Goal: Task Accomplishment & Management: Manage account settings

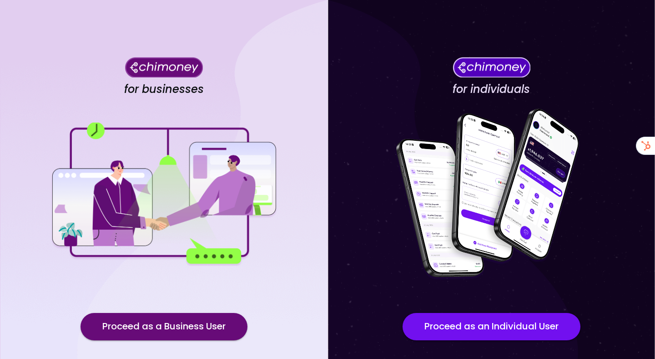
click at [233, 325] on button "Proceed as a Business User" at bounding box center [164, 326] width 167 height 27
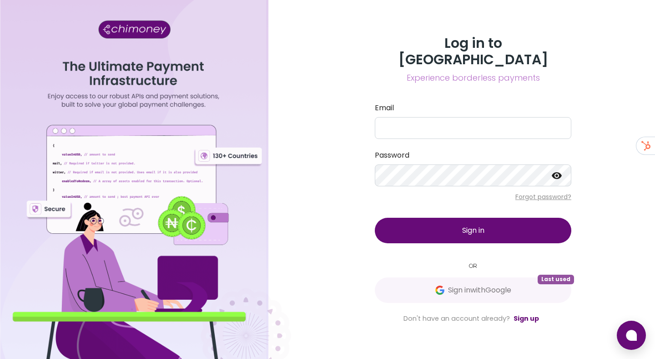
click at [442, 295] on div "Log in to Chimoney Experience borderless payments Email Password Forgot passwor…" at bounding box center [473, 179] width 218 height 288
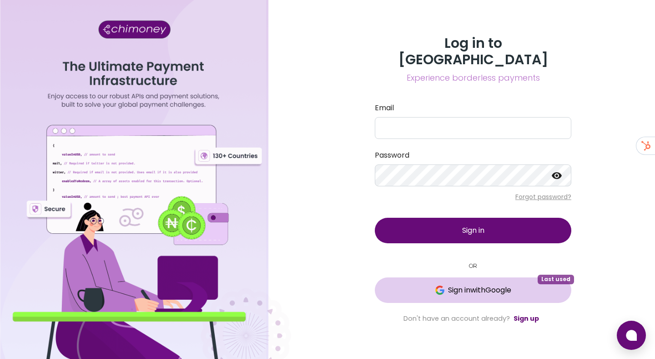
click at [448, 284] on span "Sign in with Google" at bounding box center [479, 289] width 63 height 11
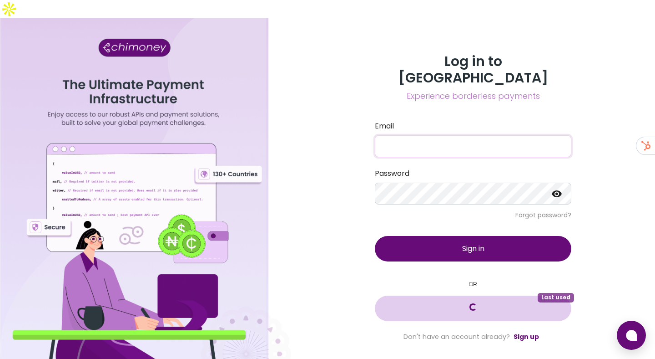
click at [437, 295] on button "Loading... Last used" at bounding box center [473, 307] width 197 height 25
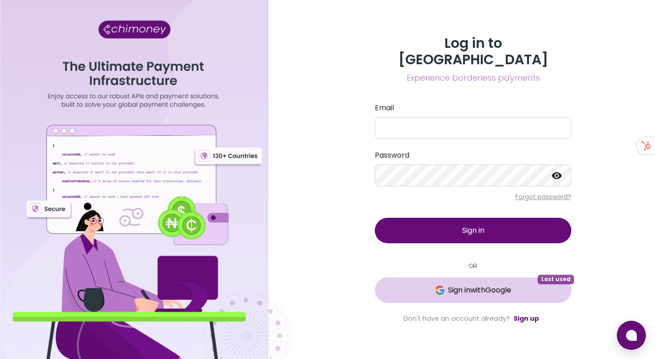
click at [419, 290] on button "Sign in with Google Last used" at bounding box center [473, 289] width 197 height 25
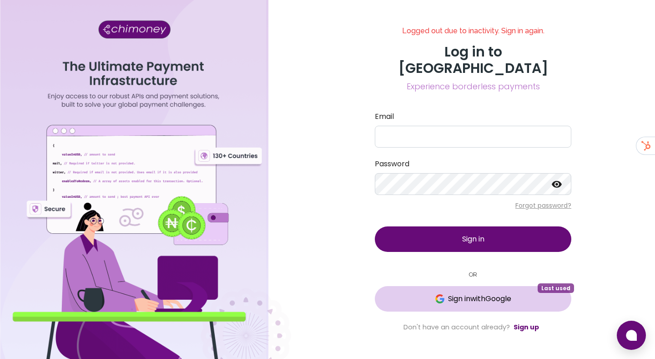
click at [455, 293] on span "Sign in with Google" at bounding box center [479, 298] width 63 height 11
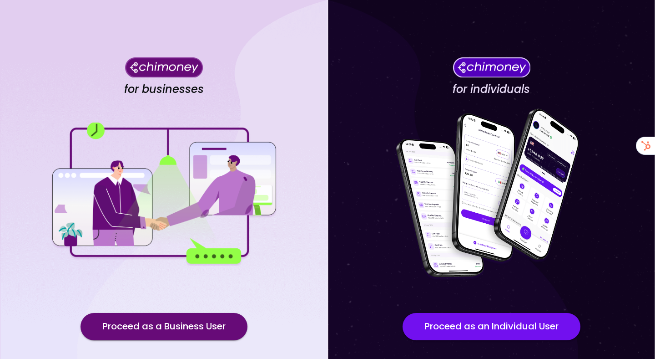
click at [229, 310] on div "for businesses Proceed as a Business User" at bounding box center [164, 205] width 328 height 411
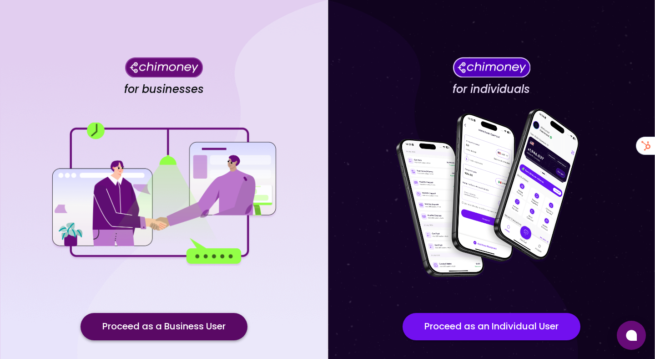
click at [218, 328] on button "Proceed as a Business User" at bounding box center [164, 326] width 167 height 27
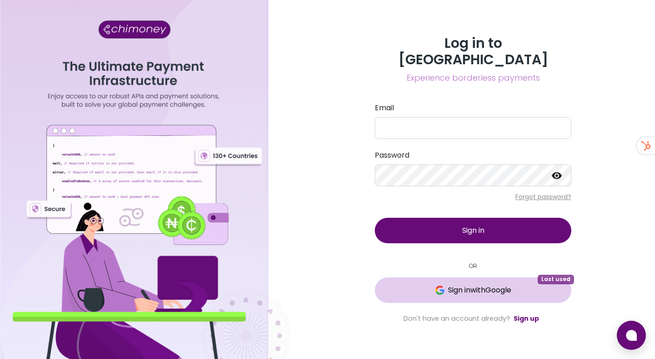
click at [495, 292] on button "Sign in with Google Last used" at bounding box center [473, 289] width 197 height 25
